Goal: Task Accomplishment & Management: Use online tool/utility

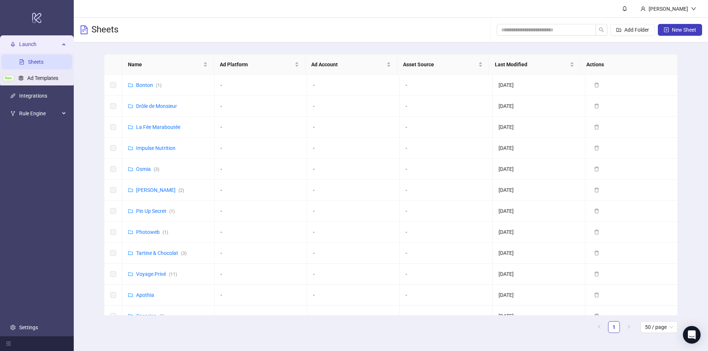
click at [101, 108] on main "Name Ad Platform Ad Account Asset Source Last Modified Actions [GEOGRAPHIC_DATA…" at bounding box center [390, 196] width 585 height 309
click at [146, 190] on link "Inga ( 2 )" at bounding box center [160, 190] width 48 height 6
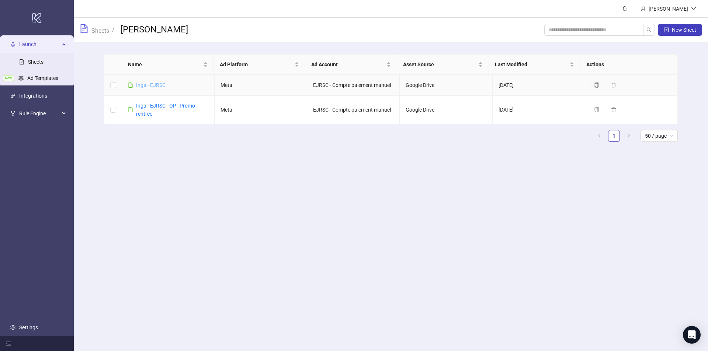
click at [149, 86] on link "Inga - EJRSC" at bounding box center [150, 85] width 29 height 6
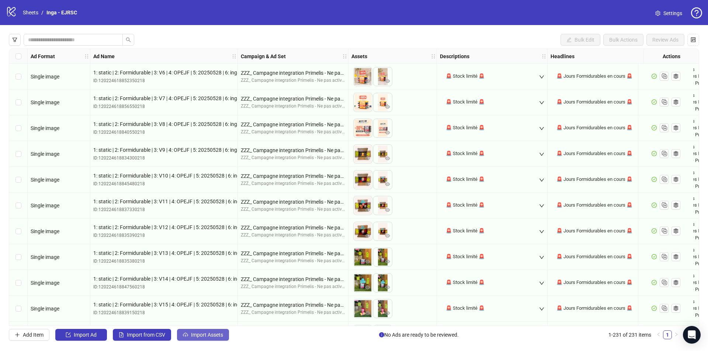
click at [192, 333] on span "Import Assets" at bounding box center [207, 335] width 32 height 6
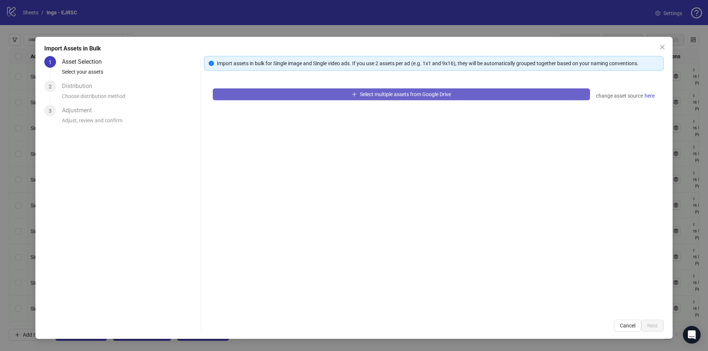
click at [308, 98] on button "Select multiple assets from Google Drive" at bounding box center [401, 94] width 377 height 12
